Goal: Transaction & Acquisition: Book appointment/travel/reservation

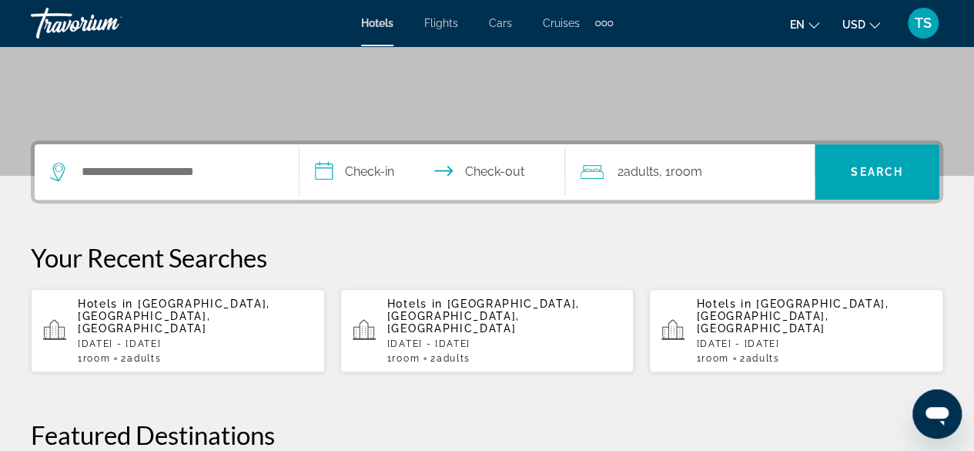
scroll to position [286, 0]
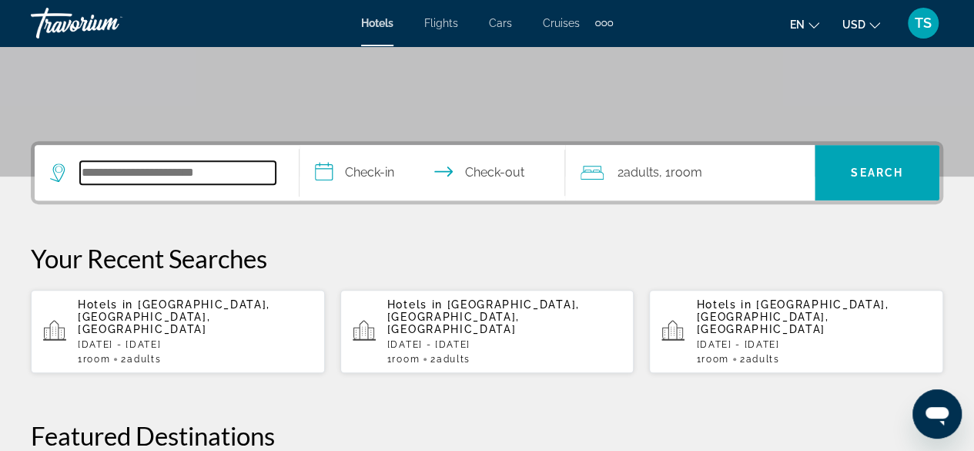
click at [200, 169] on input "Search widget" at bounding box center [178, 172] width 196 height 23
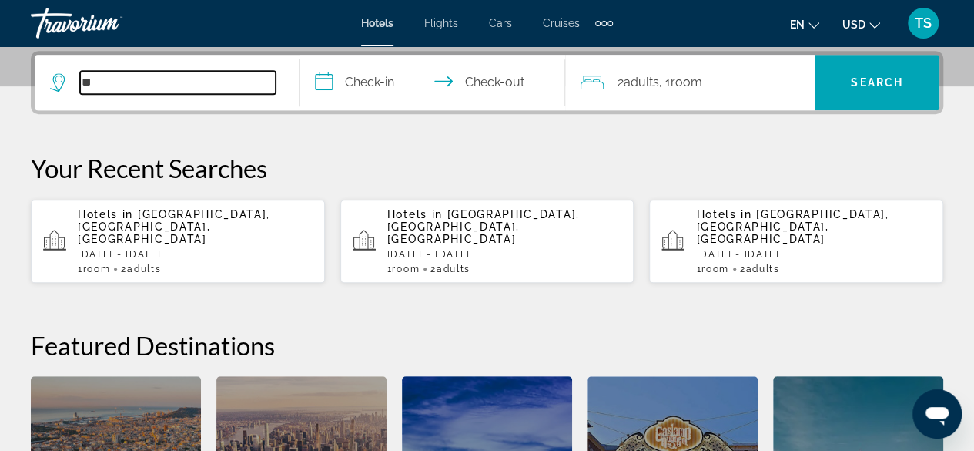
type input "*"
click at [157, 90] on input "Search widget" at bounding box center [178, 82] width 196 height 23
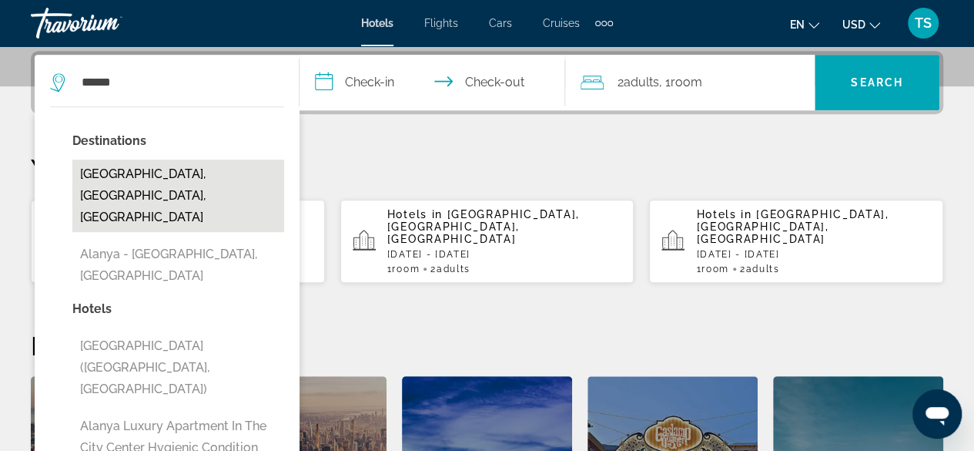
click at [172, 177] on button "[GEOGRAPHIC_DATA], [GEOGRAPHIC_DATA], [GEOGRAPHIC_DATA]" at bounding box center [178, 195] width 212 height 72
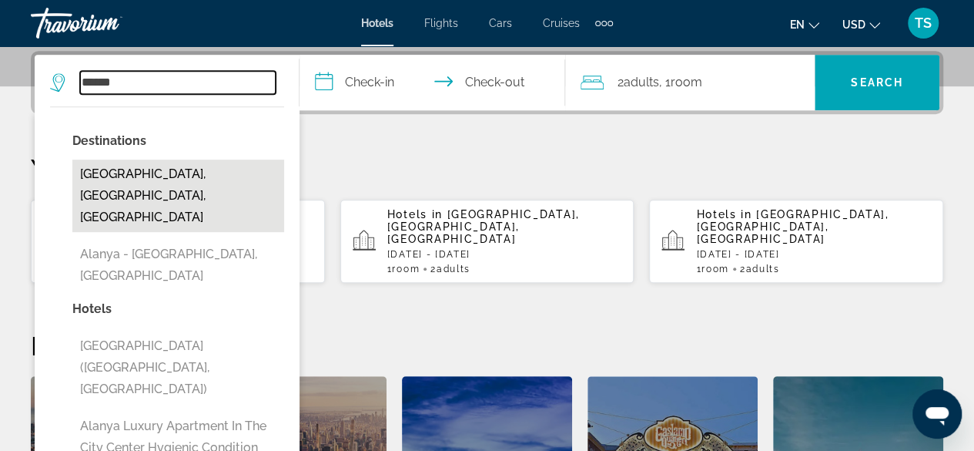
type input "**********"
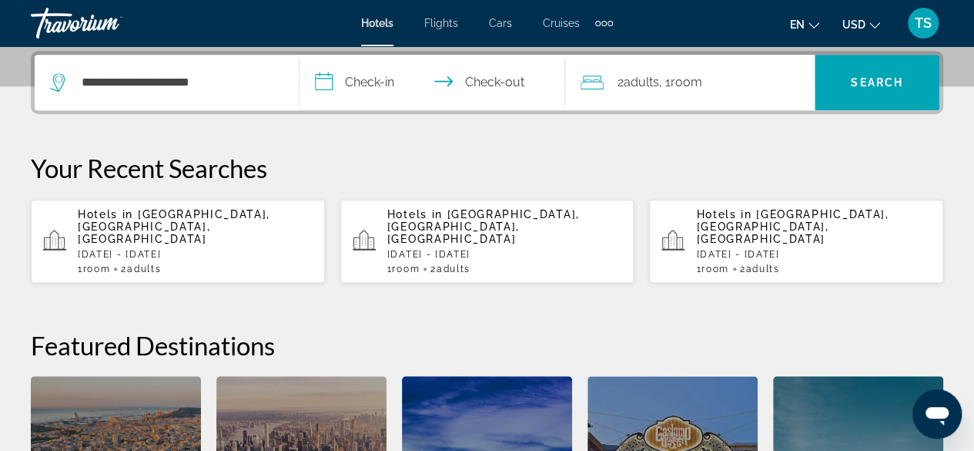
click at [413, 82] on input "**********" at bounding box center [435, 85] width 271 height 60
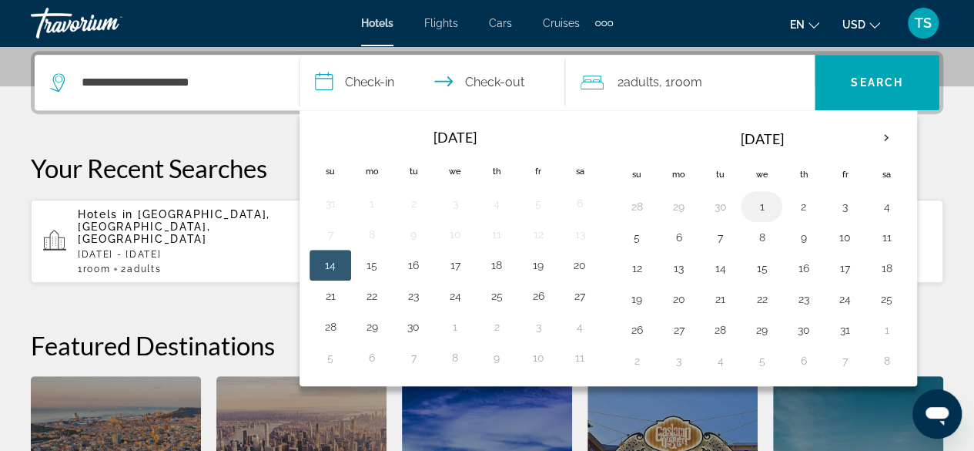
click at [758, 203] on button "1" at bounding box center [761, 207] width 25 height 22
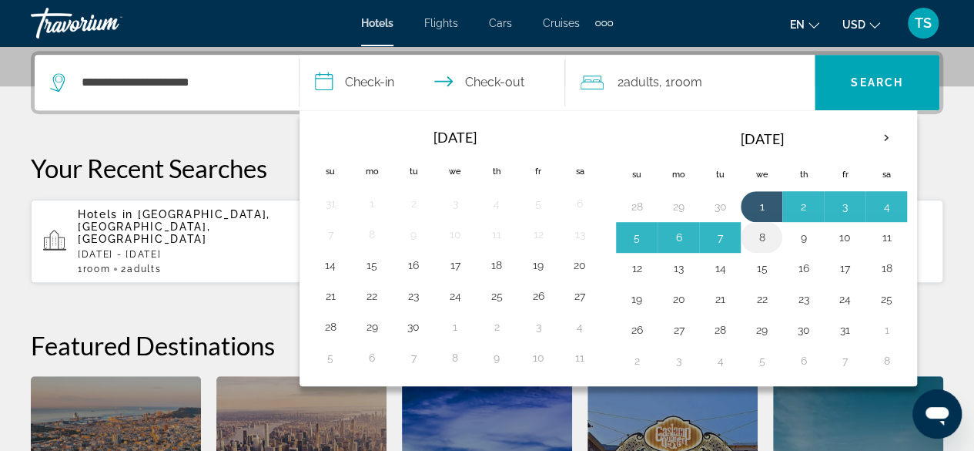
click at [756, 237] on button "8" at bounding box center [761, 237] width 25 height 22
type input "**********"
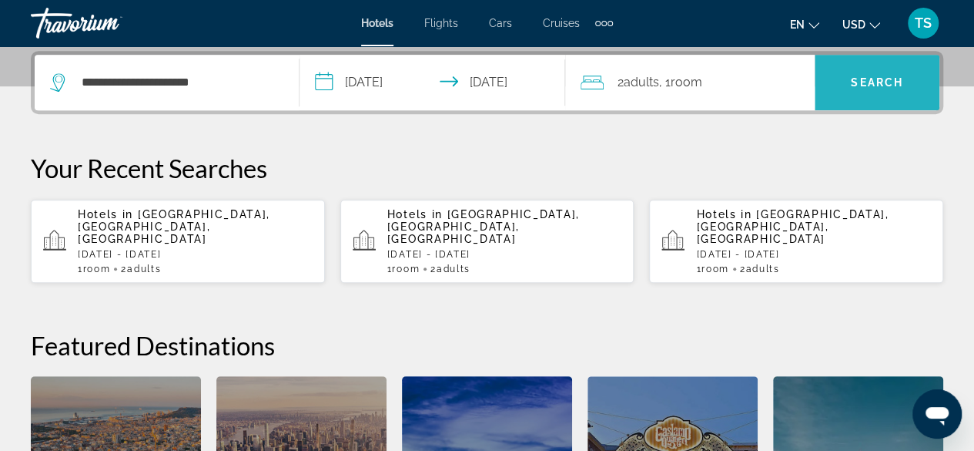
click at [869, 95] on span "Search widget" at bounding box center [877, 82] width 125 height 37
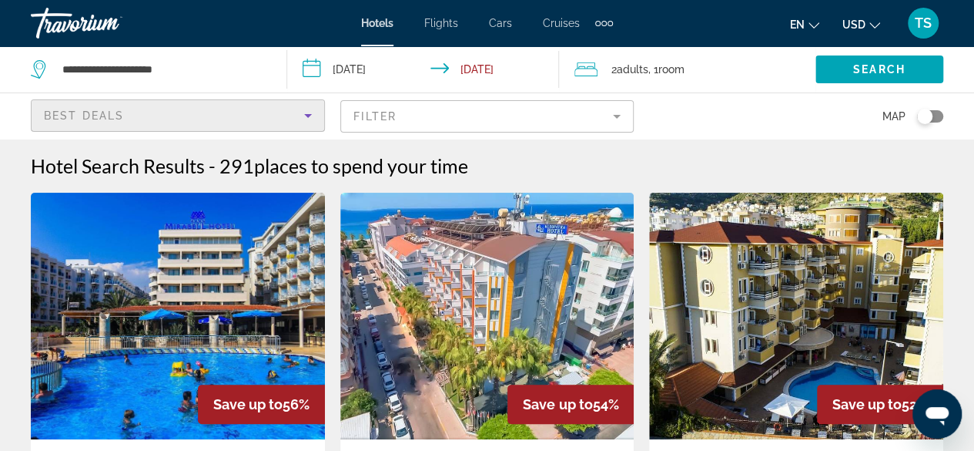
click at [307, 114] on icon "Sort by" at bounding box center [308, 116] width 8 height 4
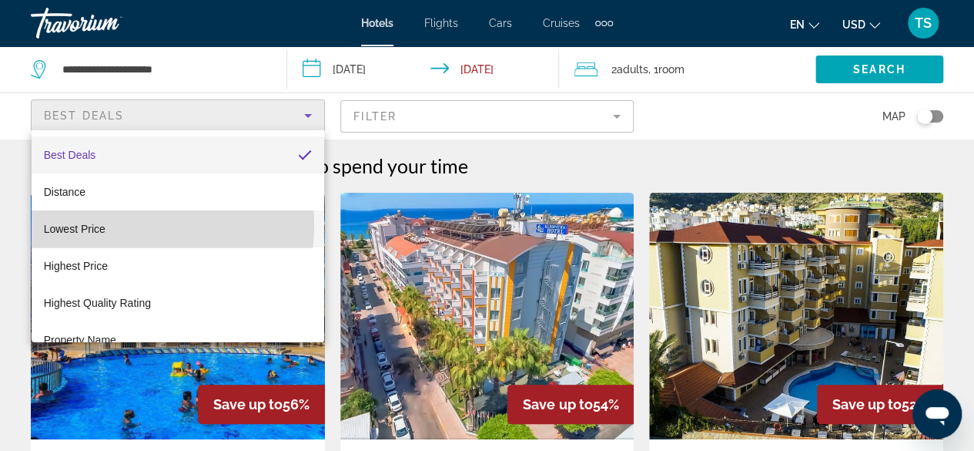
click at [145, 225] on mat-option "Lowest Price" at bounding box center [178, 228] width 293 height 37
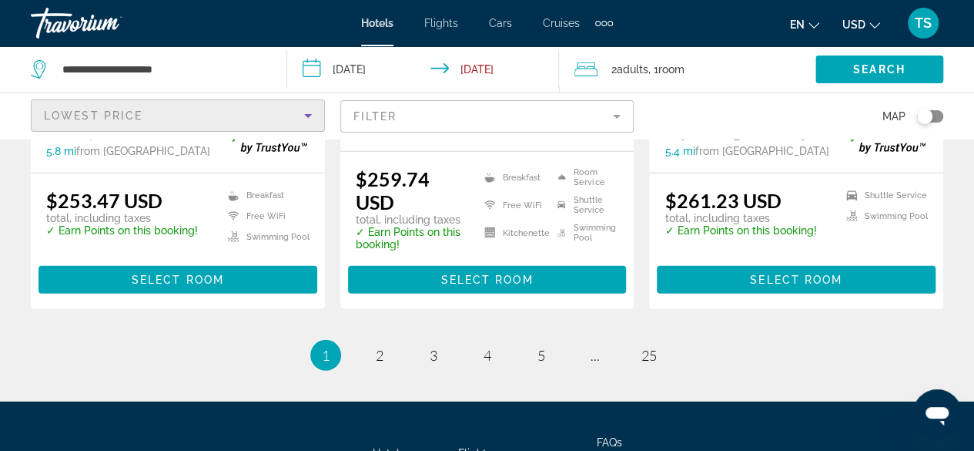
scroll to position [2141, 0]
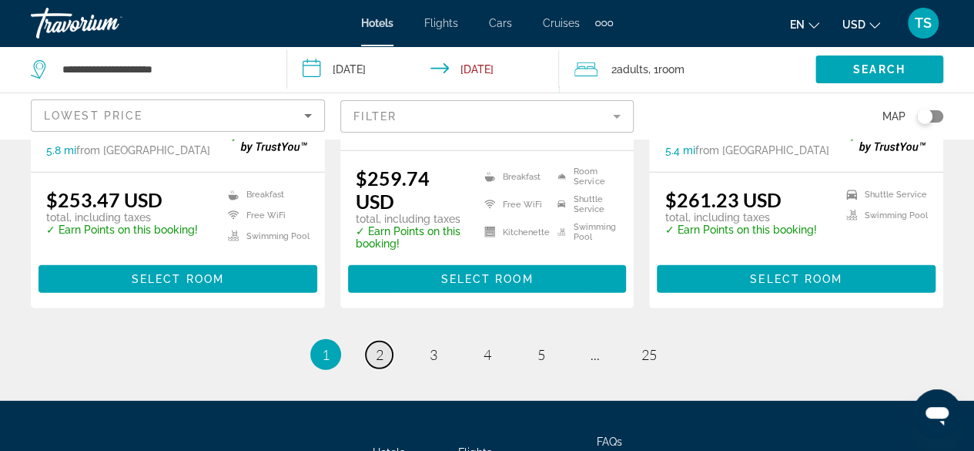
click at [381, 346] on span "2" at bounding box center [380, 354] width 8 height 17
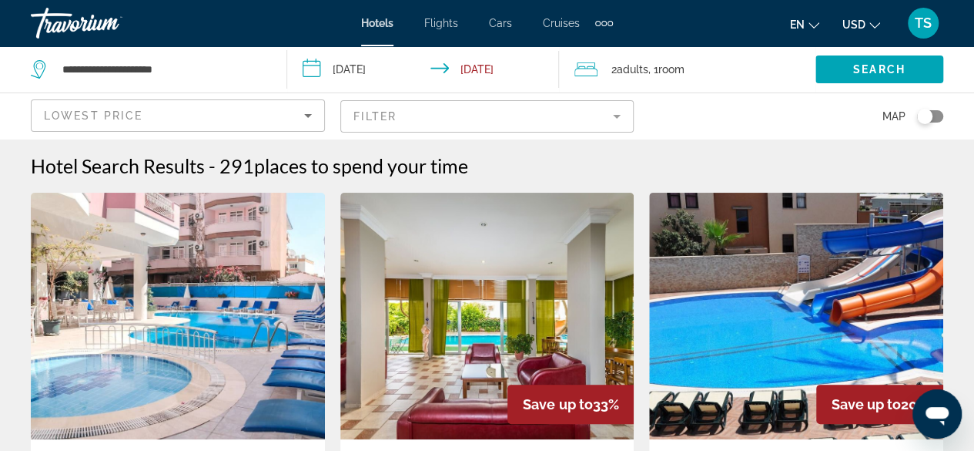
click at [605, 22] on div "Extra navigation items" at bounding box center [604, 23] width 5 height 5
click at [595, 49] on span "Activities" at bounding box center [578, 51] width 45 height 12
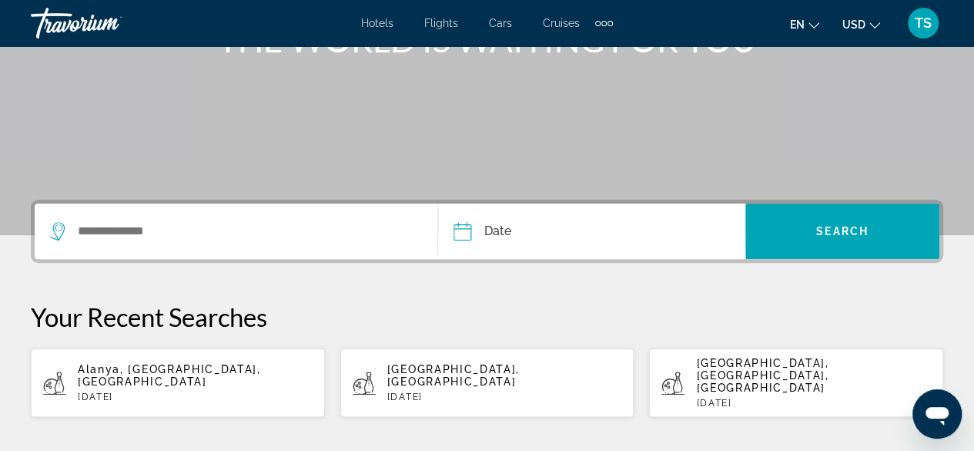
scroll to position [224, 0]
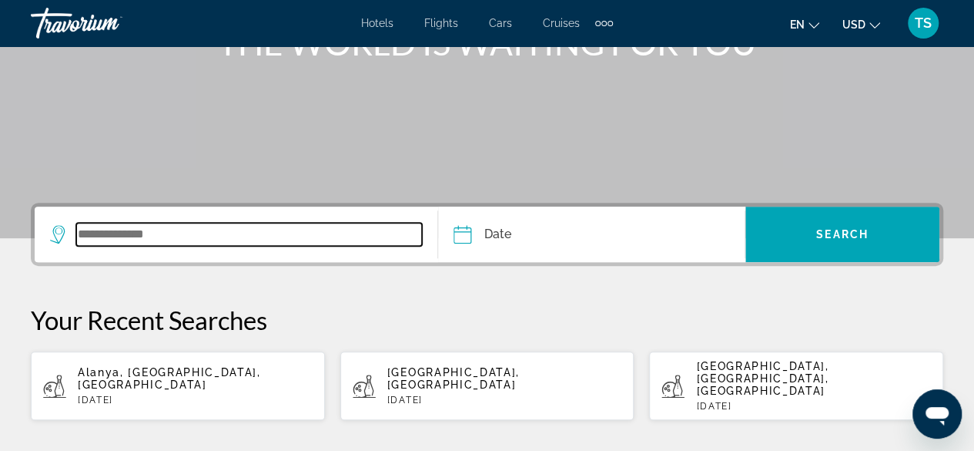
click at [196, 225] on input "Search widget" at bounding box center [249, 234] width 346 height 23
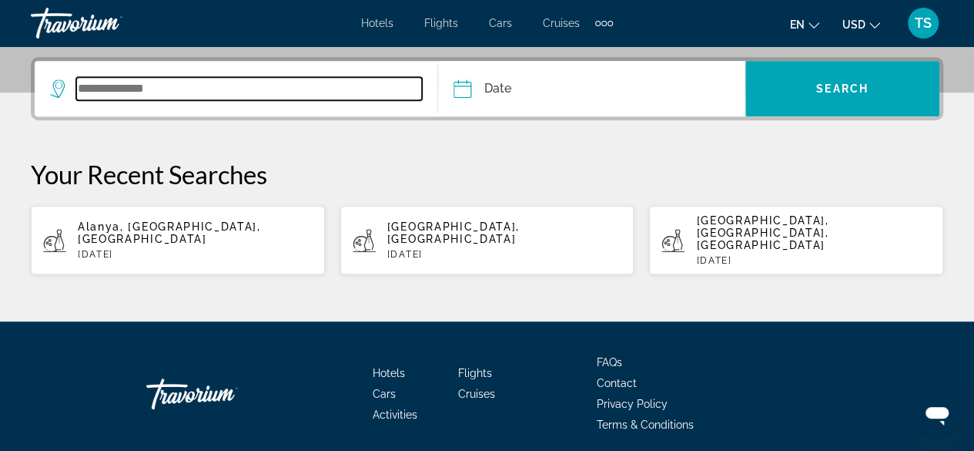
scroll to position [376, 0]
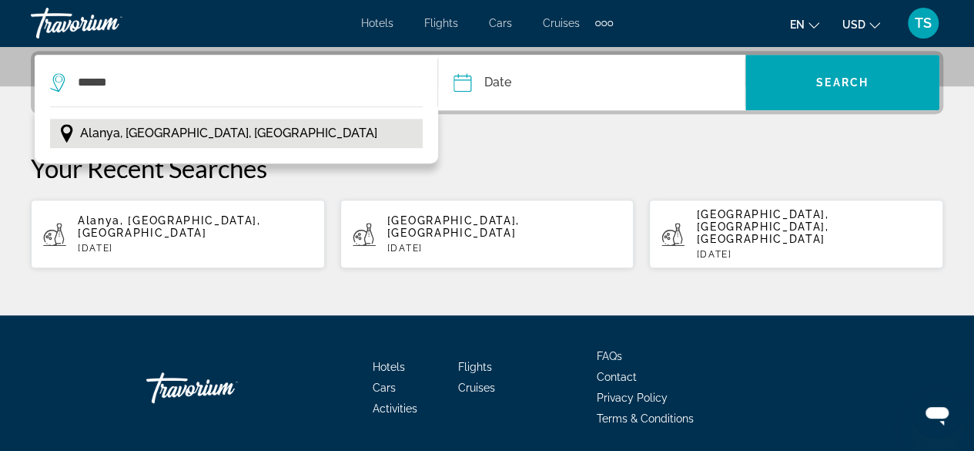
click at [174, 133] on span "Alanya, [GEOGRAPHIC_DATA], [GEOGRAPHIC_DATA]" at bounding box center [228, 133] width 297 height 22
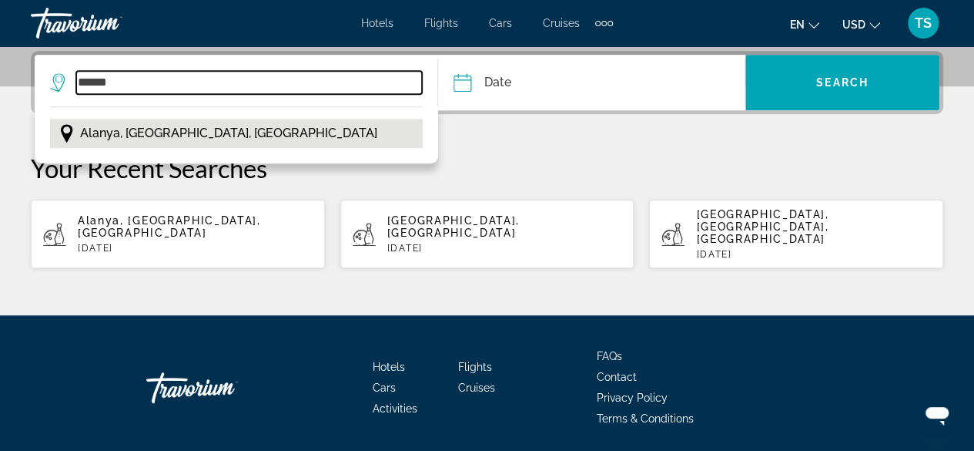
type input "**********"
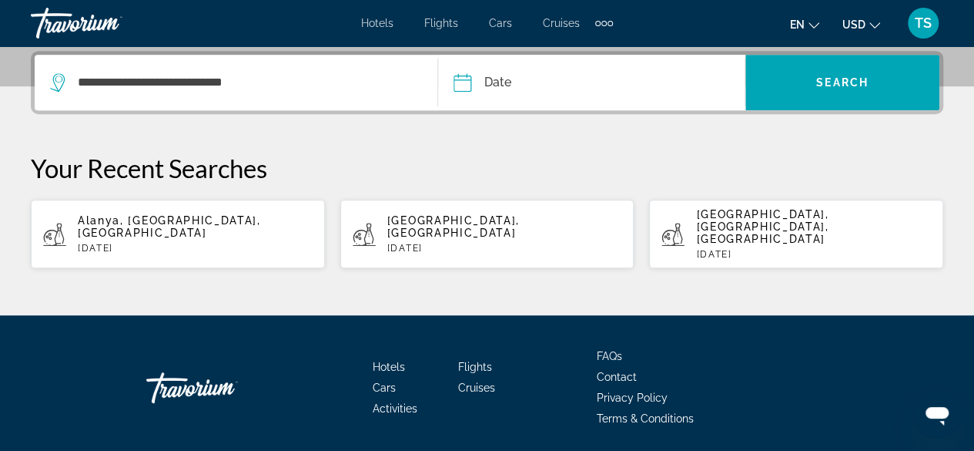
click at [458, 85] on input "Date" at bounding box center [526, 85] width 152 height 60
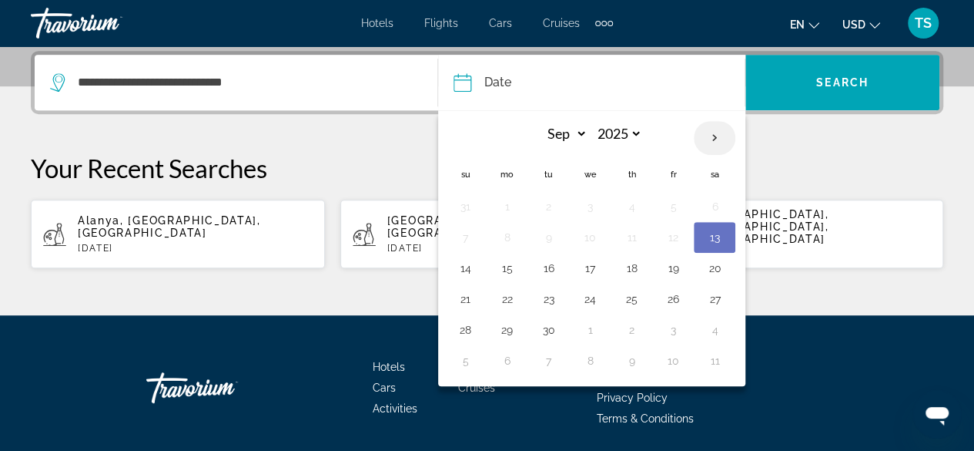
click at [712, 135] on th "Next month" at bounding box center [715, 138] width 42 height 34
select select "*"
click at [584, 207] on button "1" at bounding box center [590, 207] width 25 height 22
type input "**********"
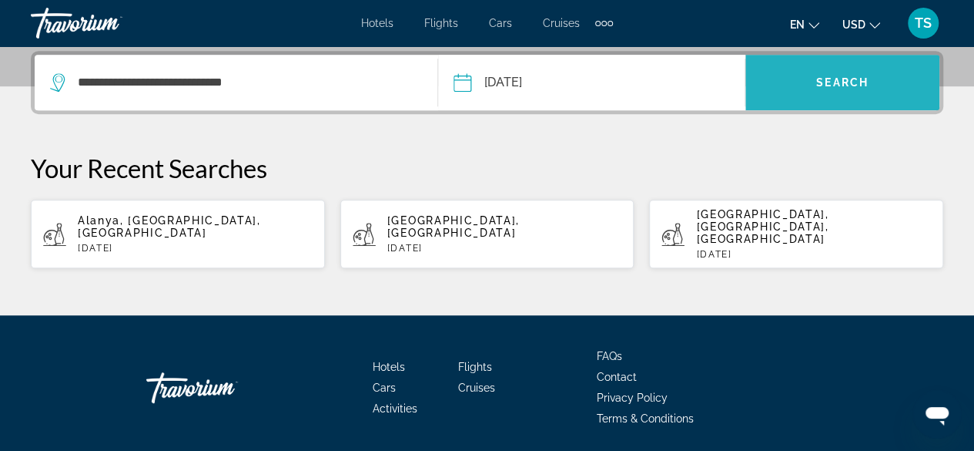
click at [815, 86] on span "Search widget" at bounding box center [843, 82] width 194 height 37
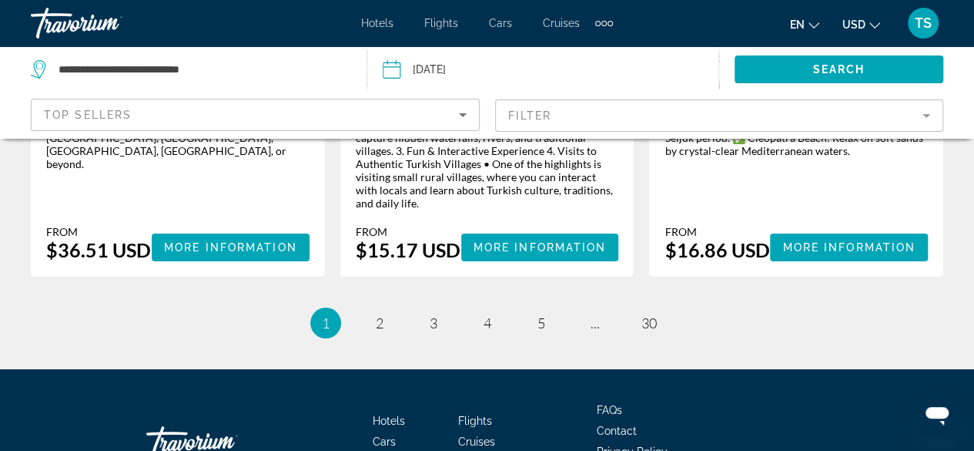
scroll to position [2773, 0]
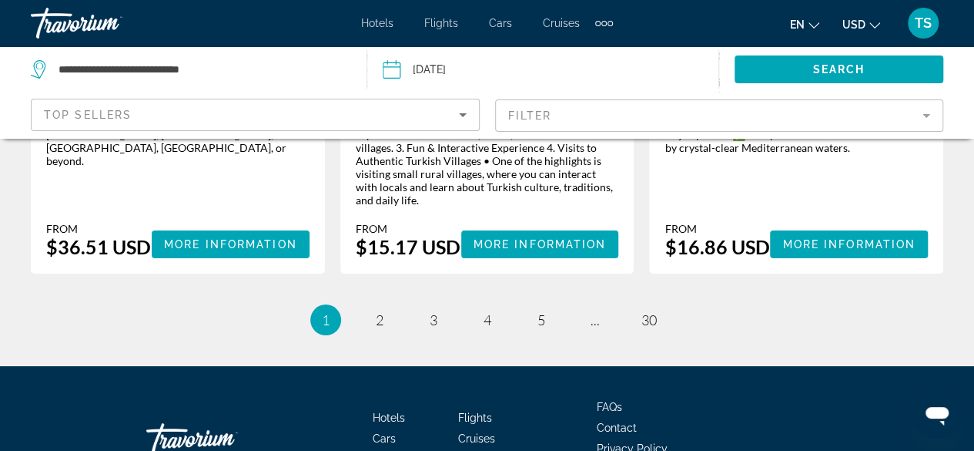
click at [505, 20] on span "Cars" at bounding box center [500, 23] width 23 height 12
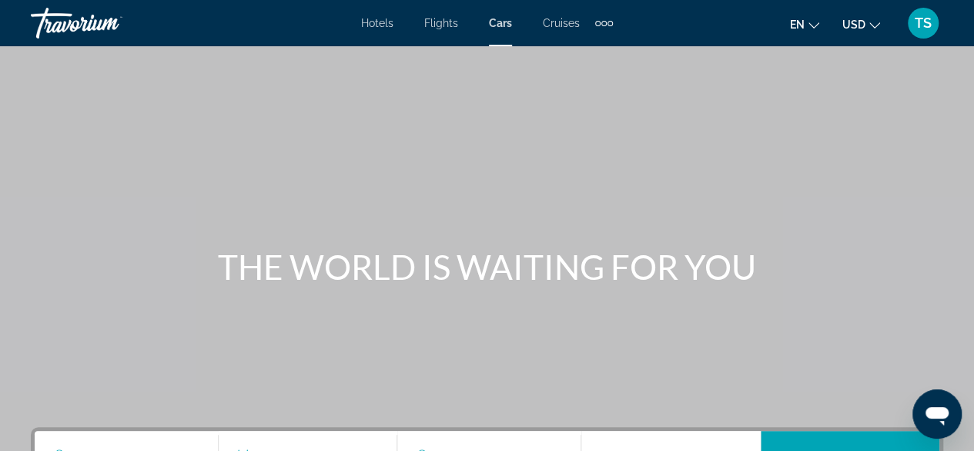
click at [448, 28] on span "Flights" at bounding box center [441, 23] width 34 height 12
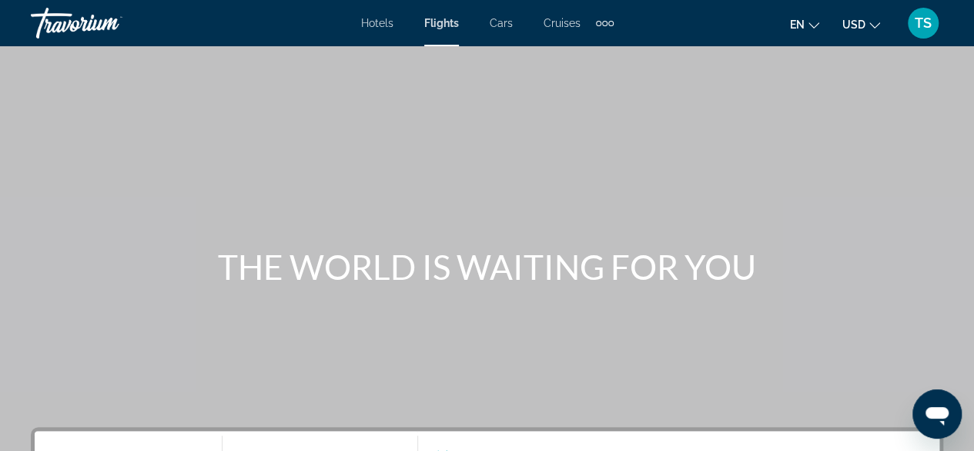
click at [561, 24] on span "Cruises" at bounding box center [562, 23] width 37 height 12
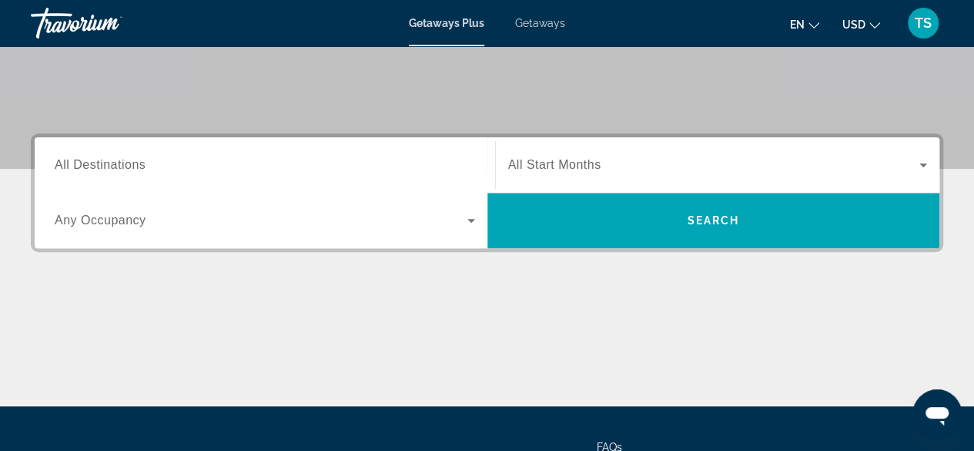
scroll to position [296, 0]
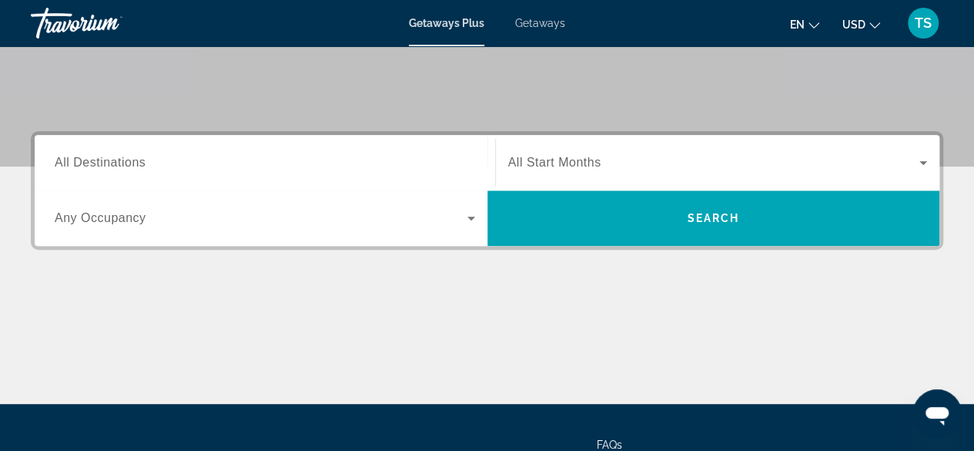
click at [369, 154] on input "Destination All Destinations" at bounding box center [265, 163] width 421 height 18
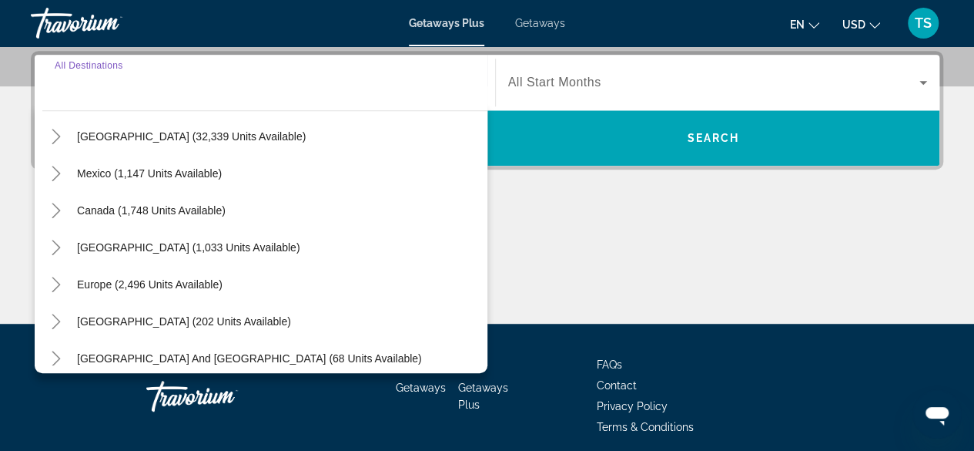
scroll to position [55, 0]
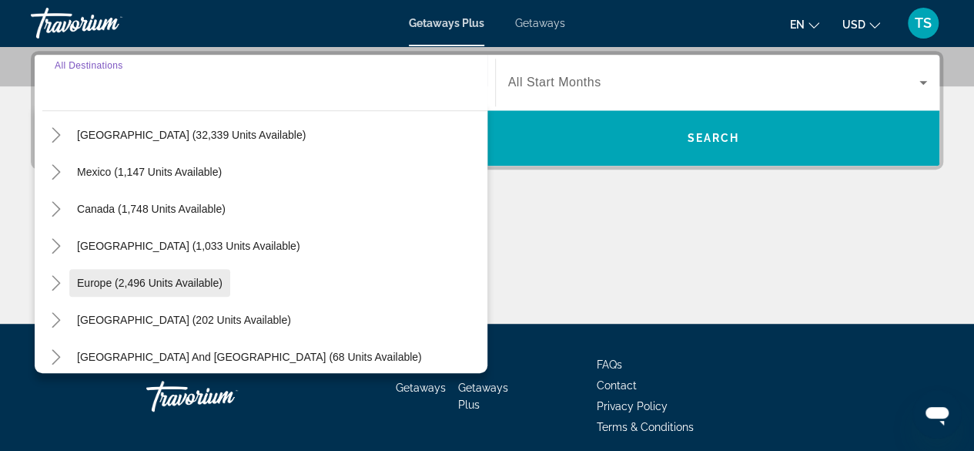
click at [204, 283] on span "Europe (2,496 units available)" at bounding box center [150, 283] width 146 height 12
type input "**********"
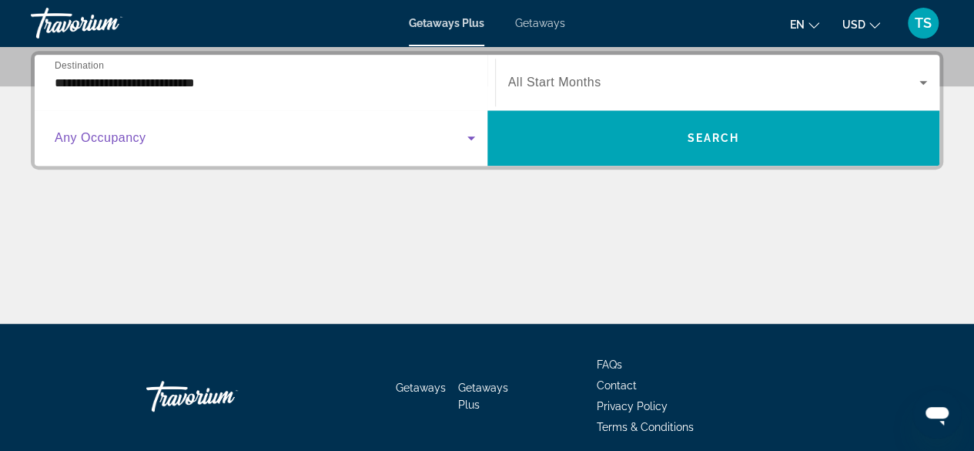
click at [474, 136] on icon "Search widget" at bounding box center [471, 138] width 18 height 18
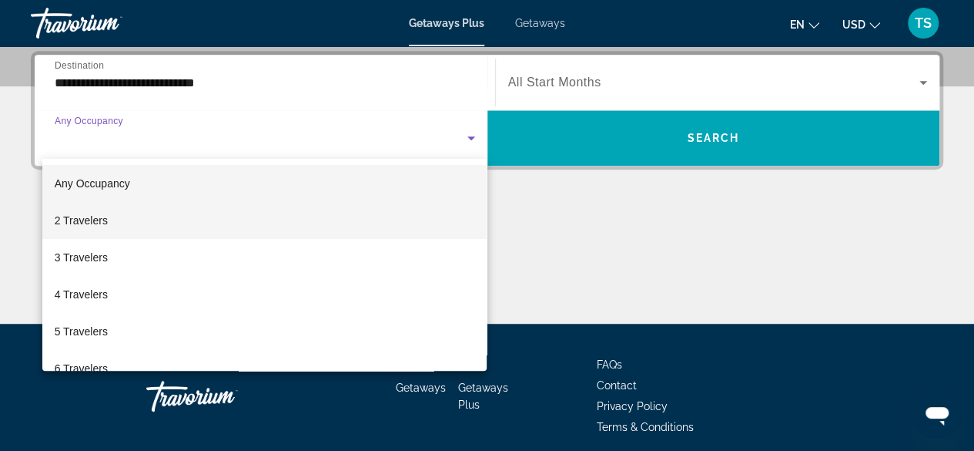
click at [195, 210] on mat-option "2 Travelers" at bounding box center [264, 220] width 445 height 37
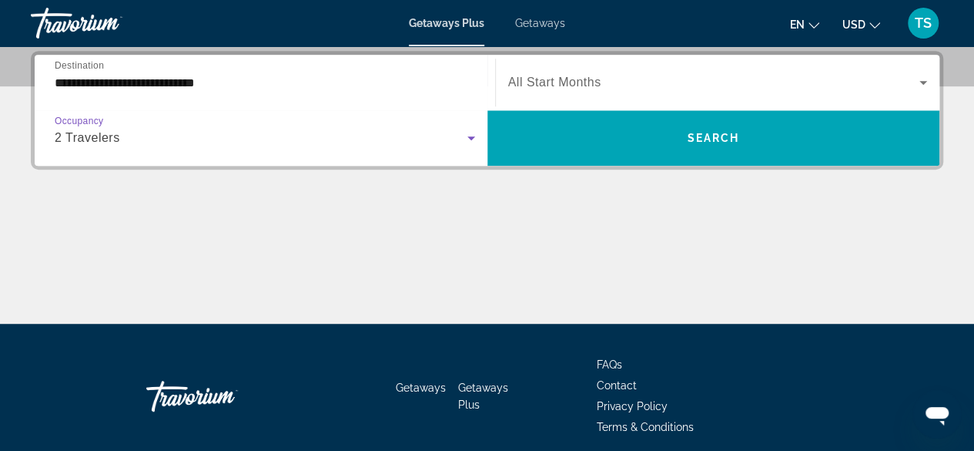
click at [923, 81] on icon "Search widget" at bounding box center [924, 83] width 8 height 4
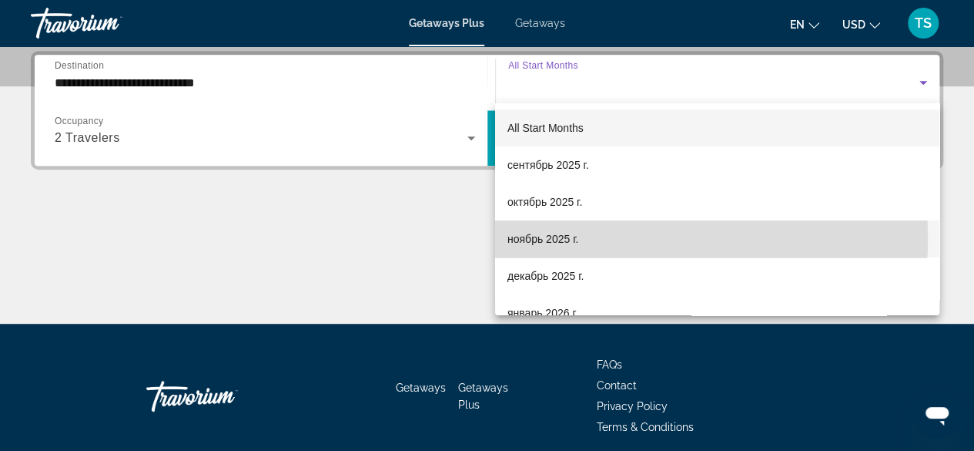
click at [559, 239] on span "ноябрь 2025 г." at bounding box center [543, 239] width 71 height 18
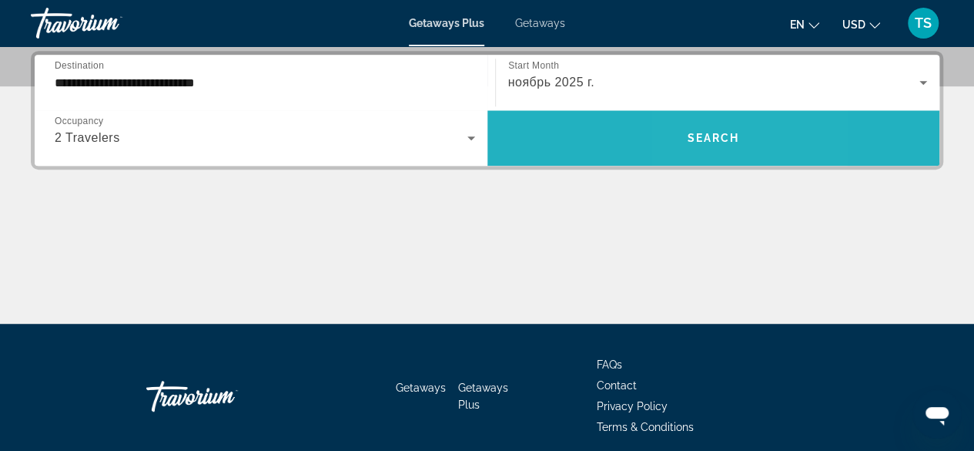
click at [699, 135] on span "Search" at bounding box center [713, 138] width 52 height 12
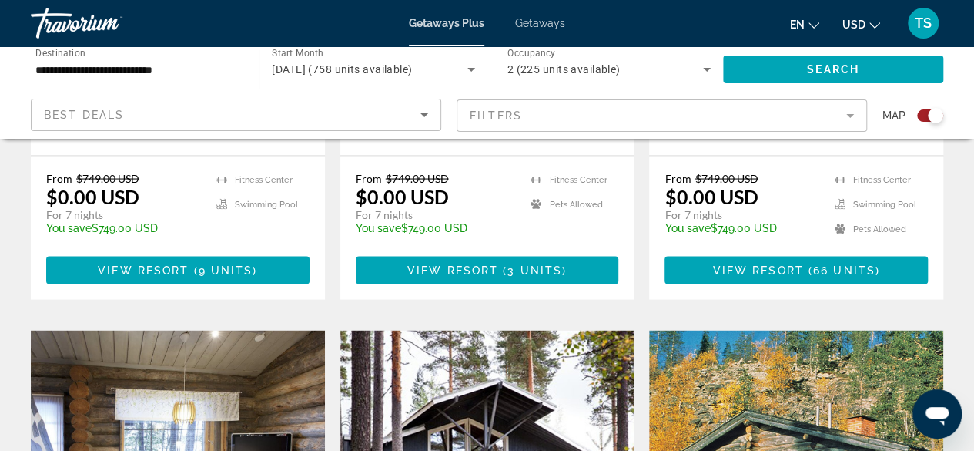
scroll to position [1380, 0]
